Goal: Transaction & Acquisition: Purchase product/service

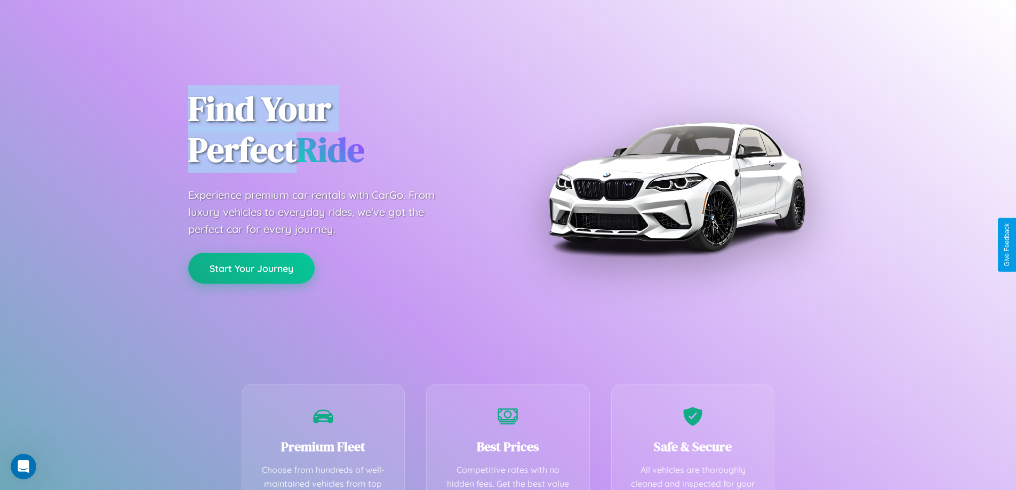
click at [251, 268] on button "Start Your Journey" at bounding box center [251, 268] width 126 height 31
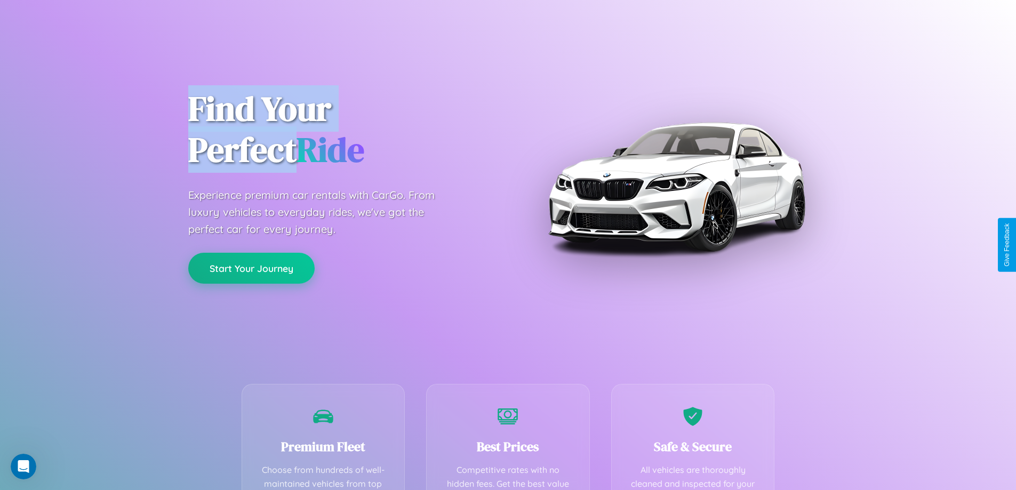
click at [251, 268] on button "Start Your Journey" at bounding box center [251, 268] width 126 height 31
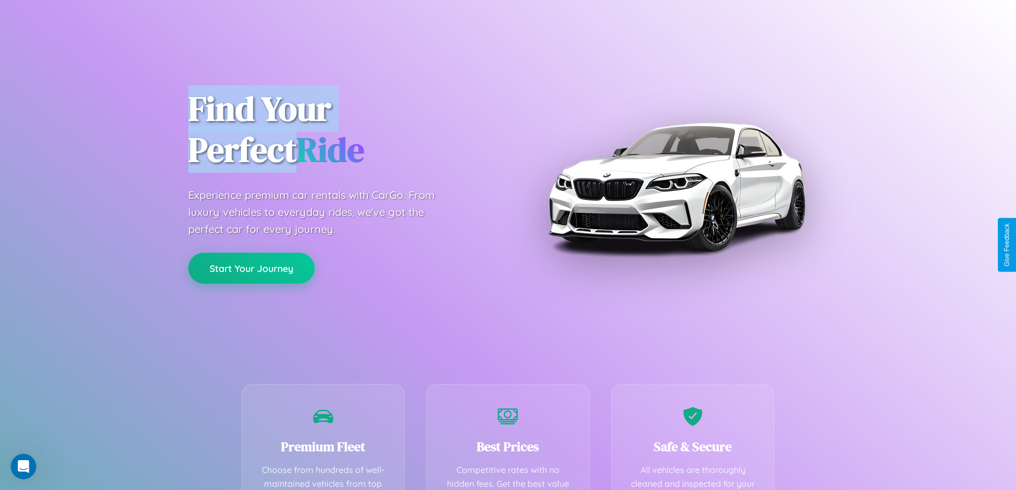
click at [251, 268] on button "Start Your Journey" at bounding box center [251, 268] width 126 height 31
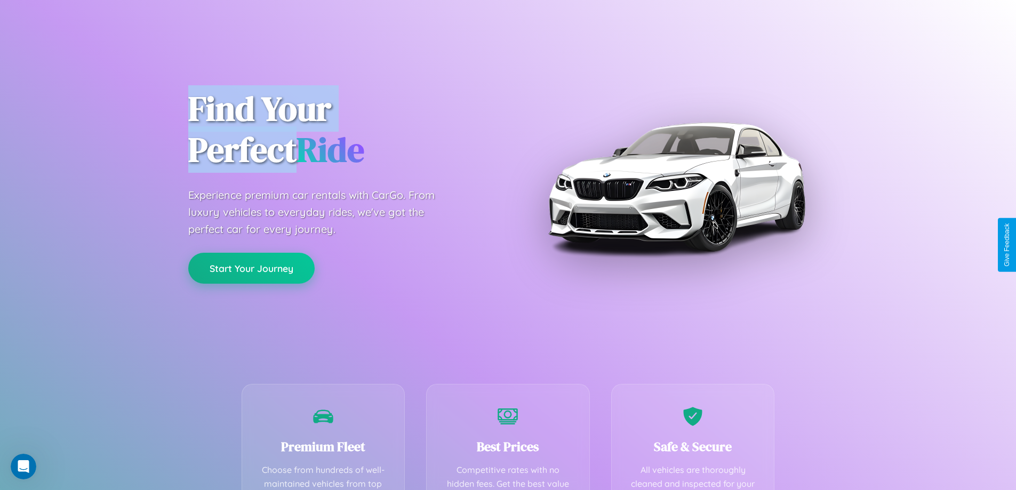
click at [251, 268] on button "Start Your Journey" at bounding box center [251, 268] width 126 height 31
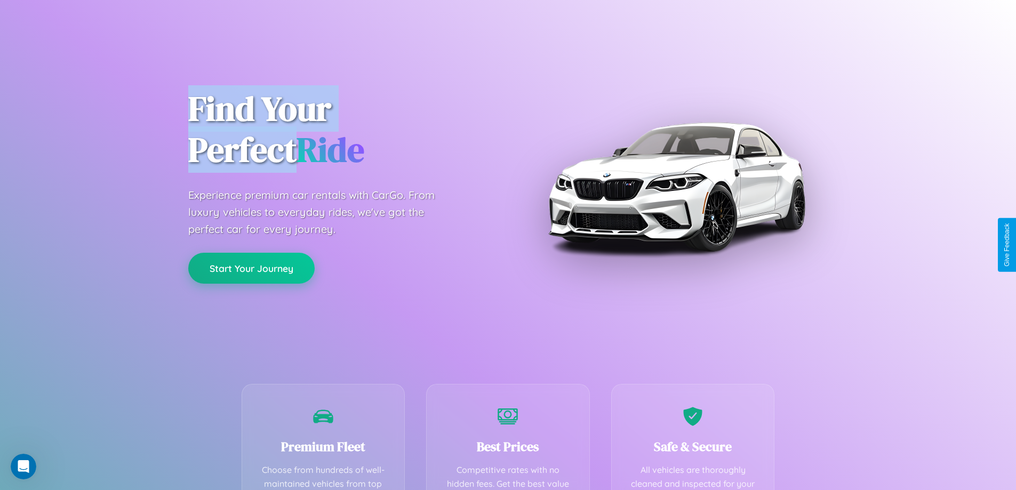
click at [251, 268] on button "Start Your Journey" at bounding box center [251, 268] width 126 height 31
